Goal: Complete application form

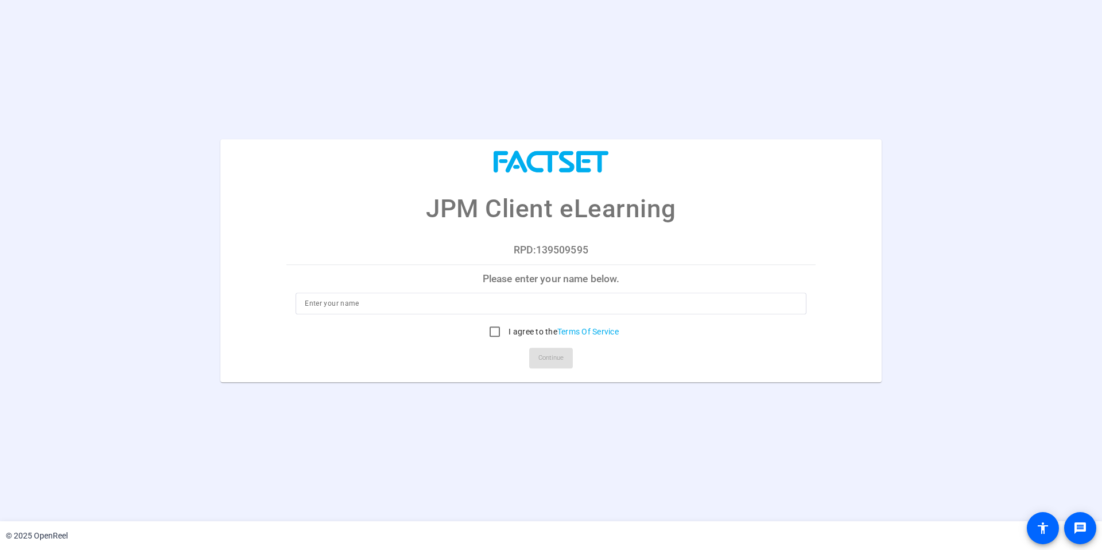
click at [541, 284] on p "Please enter your name below." at bounding box center [551, 279] width 529 height 28
click at [547, 247] on p "RPD:139509595" at bounding box center [551, 250] width 529 height 28
copy p "139509595"
click at [533, 292] on p "Please enter your name below." at bounding box center [551, 279] width 529 height 28
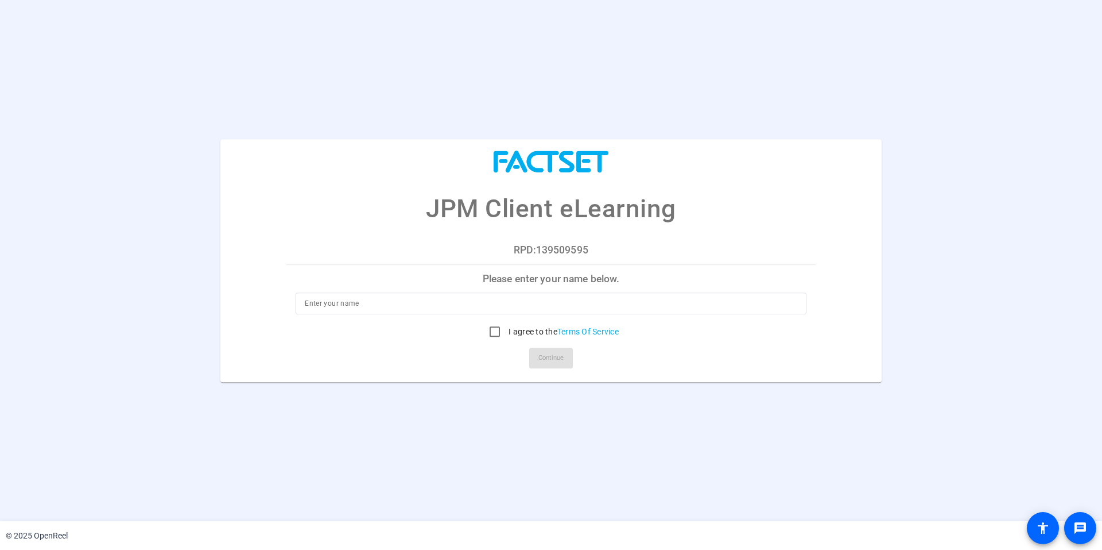
click at [535, 285] on p "Please enter your name below." at bounding box center [551, 279] width 529 height 28
click at [531, 314] on div at bounding box center [551, 320] width 511 height 13
click at [531, 308] on input at bounding box center [551, 303] width 493 height 14
type input "[PERSON_NAME]"
click at [497, 336] on input "I agree to the Terms Of Service" at bounding box center [494, 331] width 23 height 23
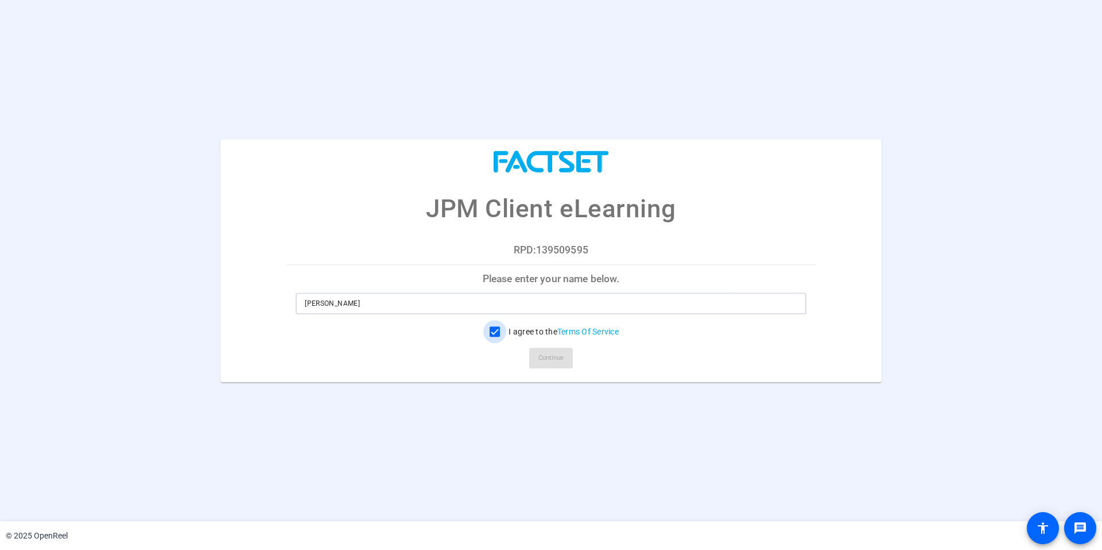
checkbox input "true"
click at [551, 362] on span "Continue" at bounding box center [551, 357] width 25 height 17
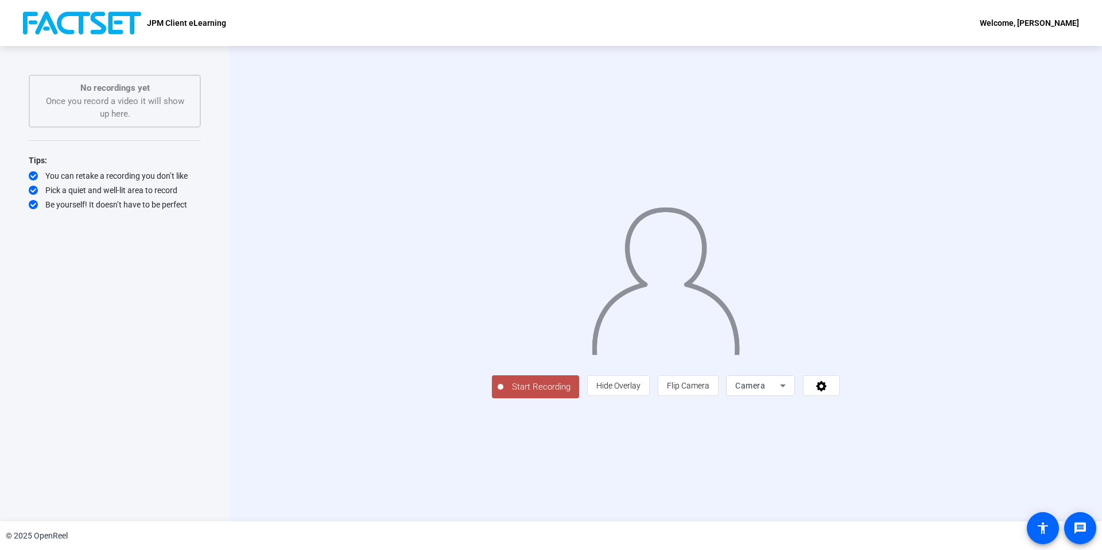
click at [795, 408] on div at bounding box center [760, 402] width 69 height 13
click at [780, 392] on div "Camera" at bounding box center [758, 385] width 45 height 14
click at [899, 403] on mat-option "Screen" at bounding box center [906, 408] width 69 height 23
